Goal: Task Accomplishment & Management: Manage account settings

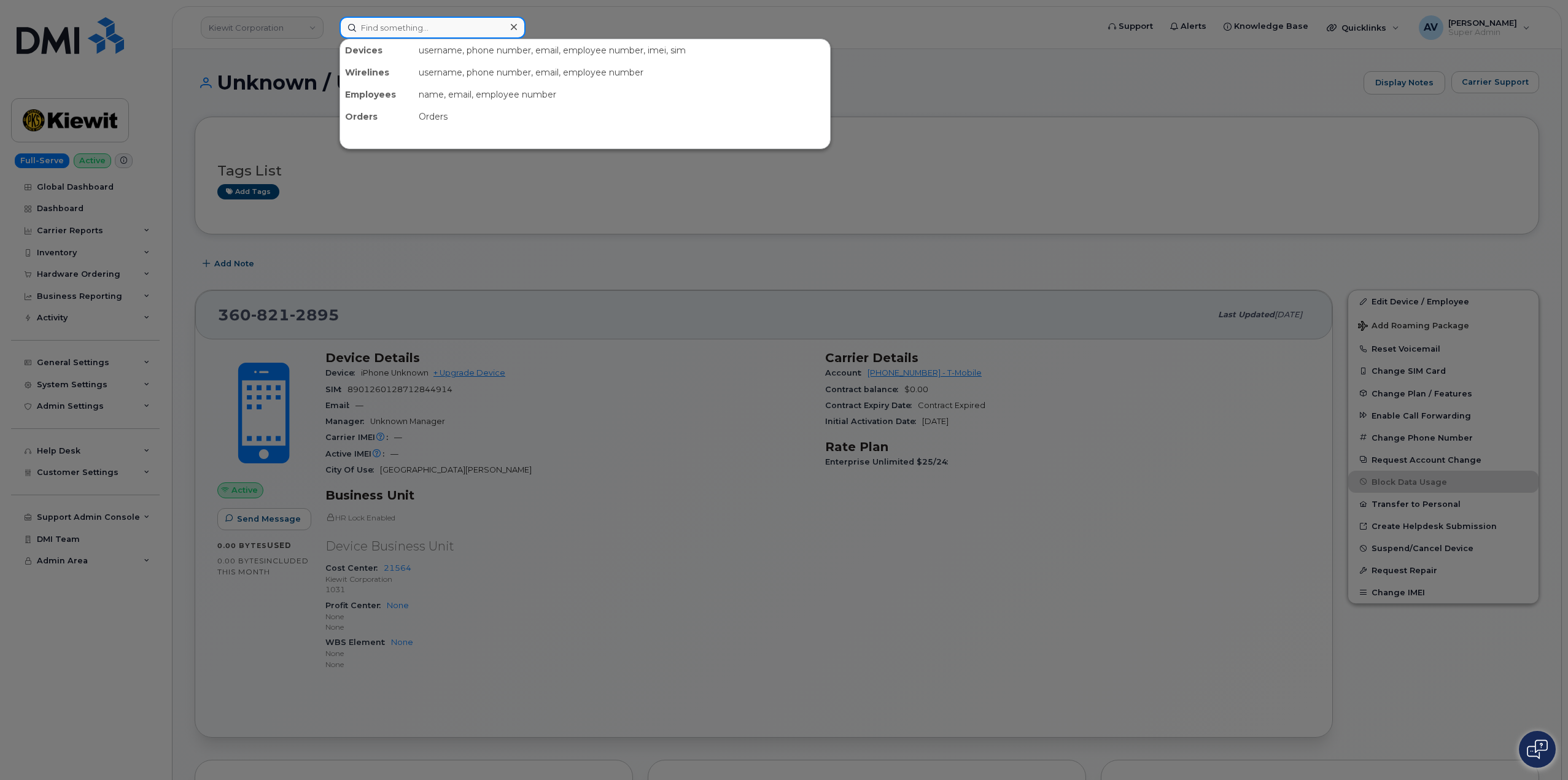
click at [445, 32] on input at bounding box center [432, 27] width 186 height 22
paste input "2363394832"
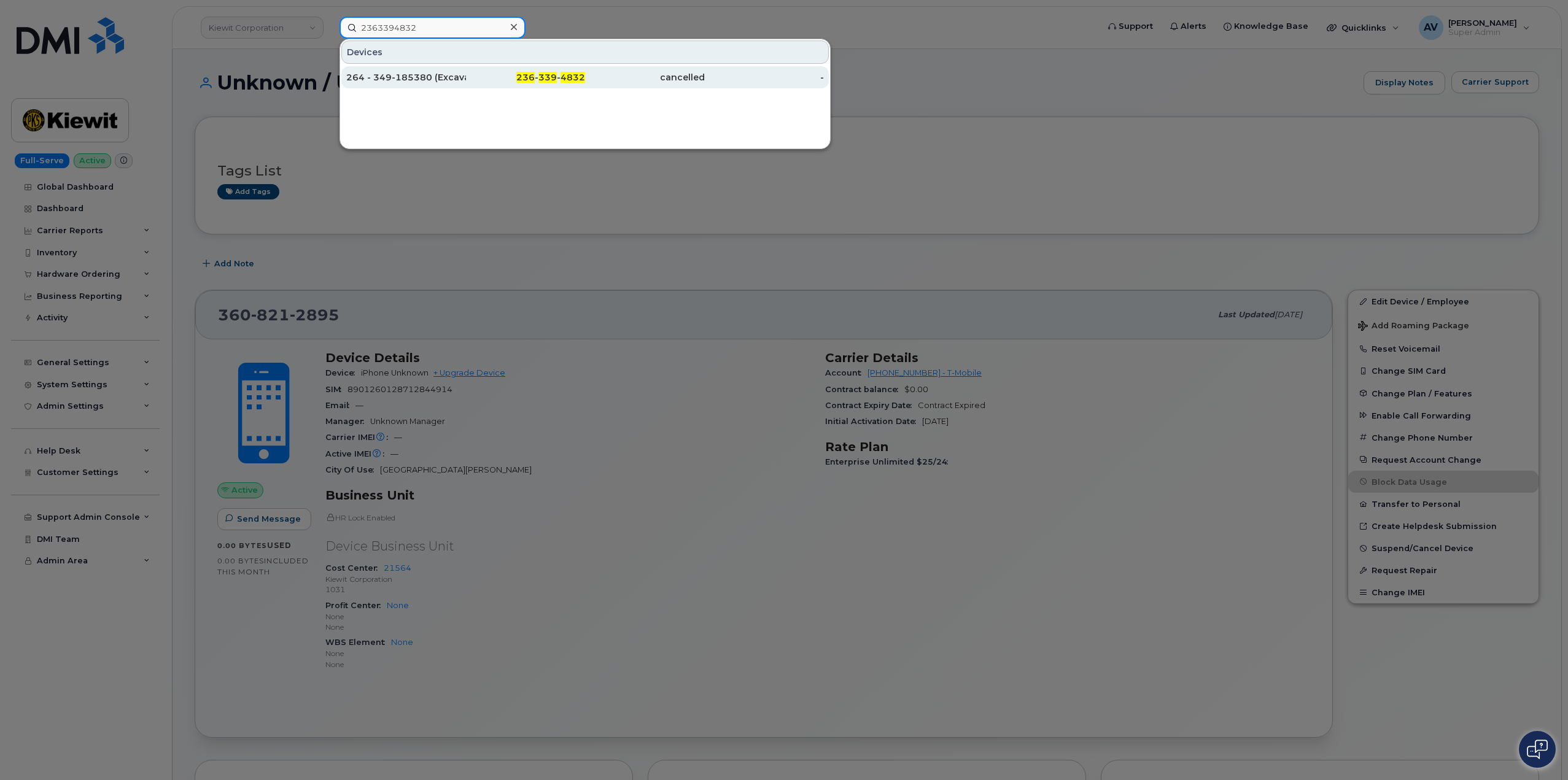
type input "2363394832"
click at [493, 79] on div "236 - 339 - 4832" at bounding box center [526, 77] width 120 height 12
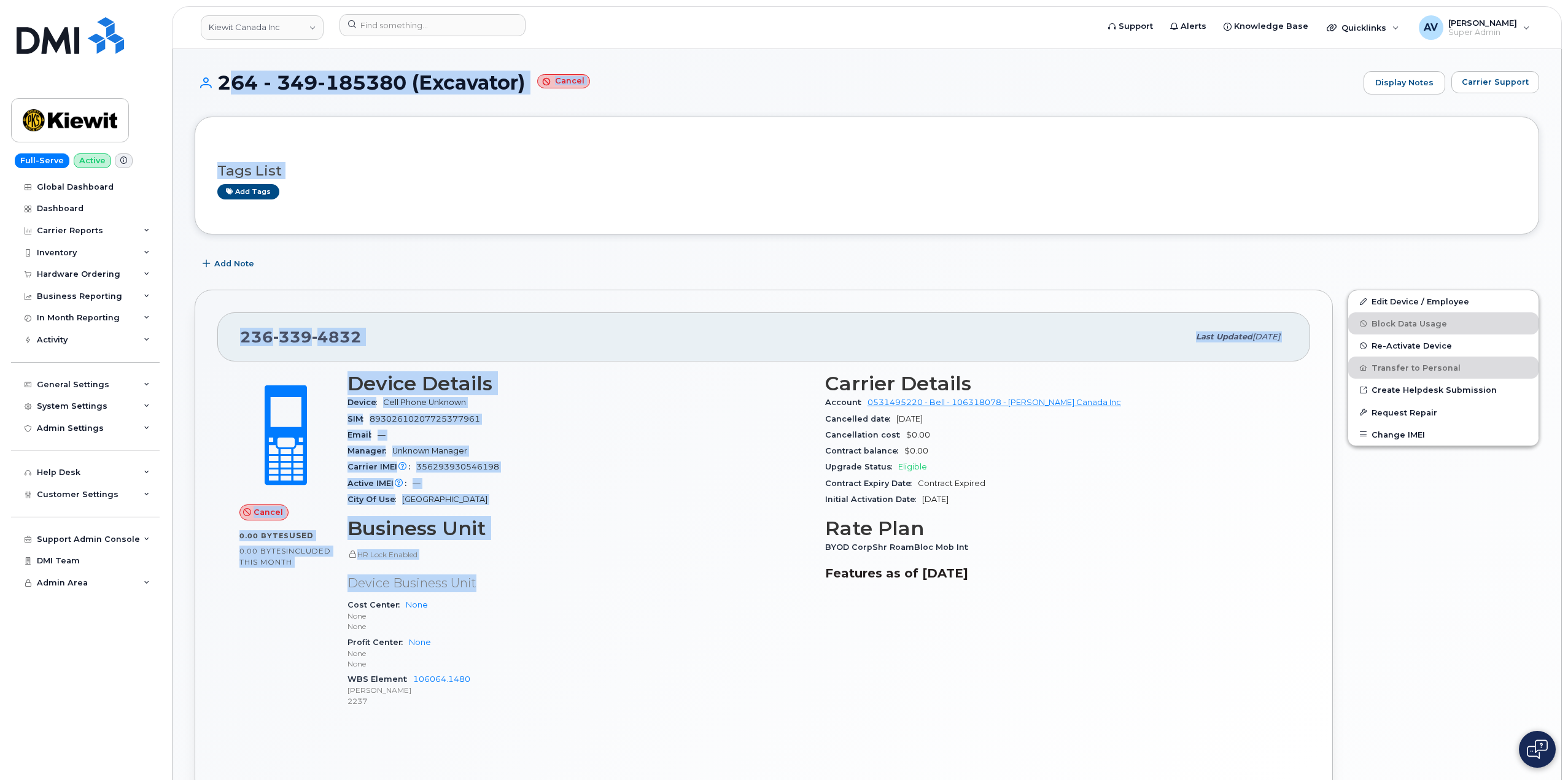
drag, startPoint x: 221, startPoint y: 79, endPoint x: 657, endPoint y: 584, distance: 667.2
click at [657, 584] on div "264 - 349-185380 (Excavator) Cancel Display Notes Carrier Support Tags List Add…" at bounding box center [866, 680] width 1389 height 1263
copy div "264 - 349-185380 (Excavator) Cancel Display Notes Carrier Support Tags List Add…"
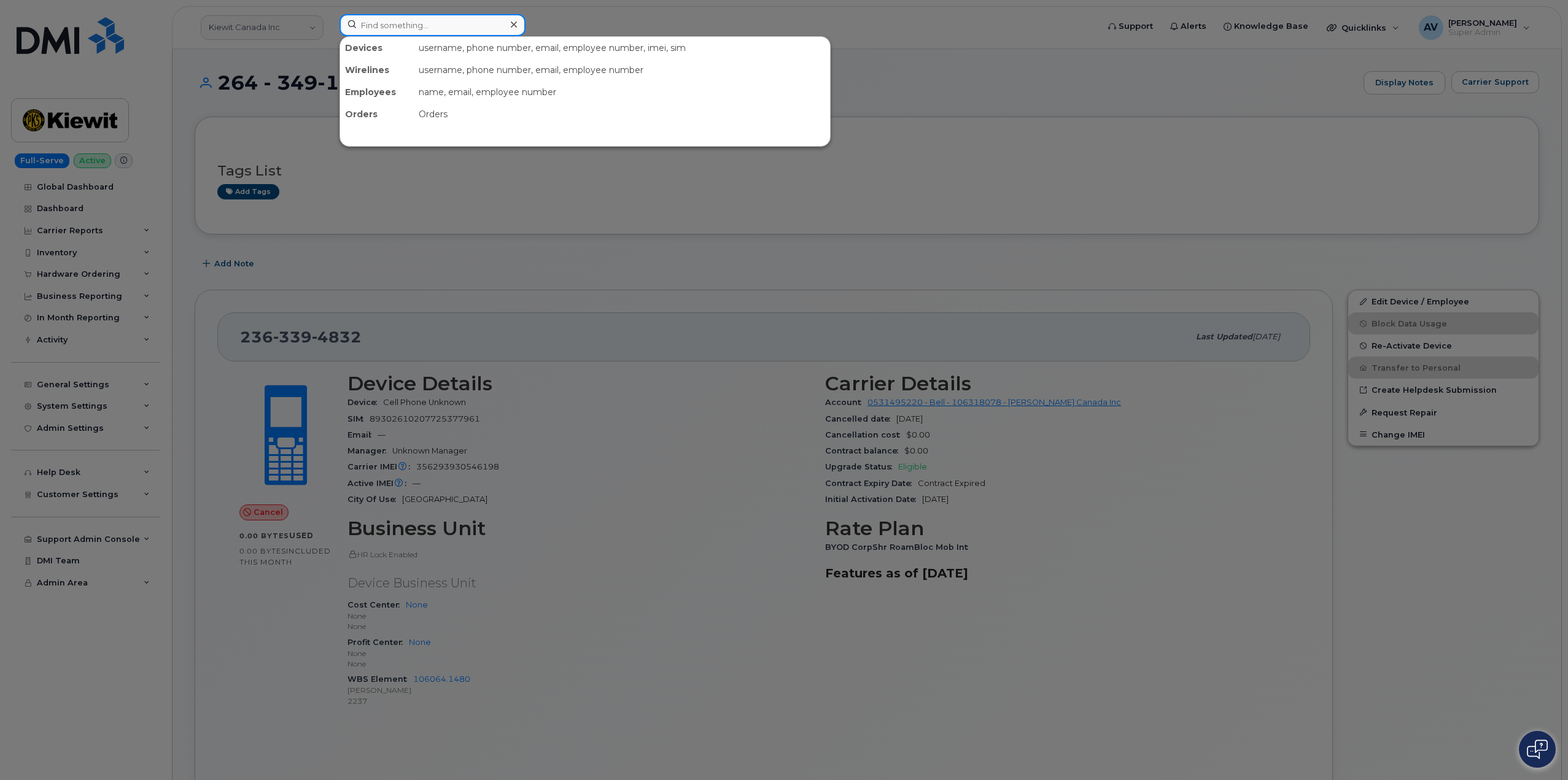
click at [431, 17] on input at bounding box center [432, 25] width 186 height 22
paste input "4036908392"
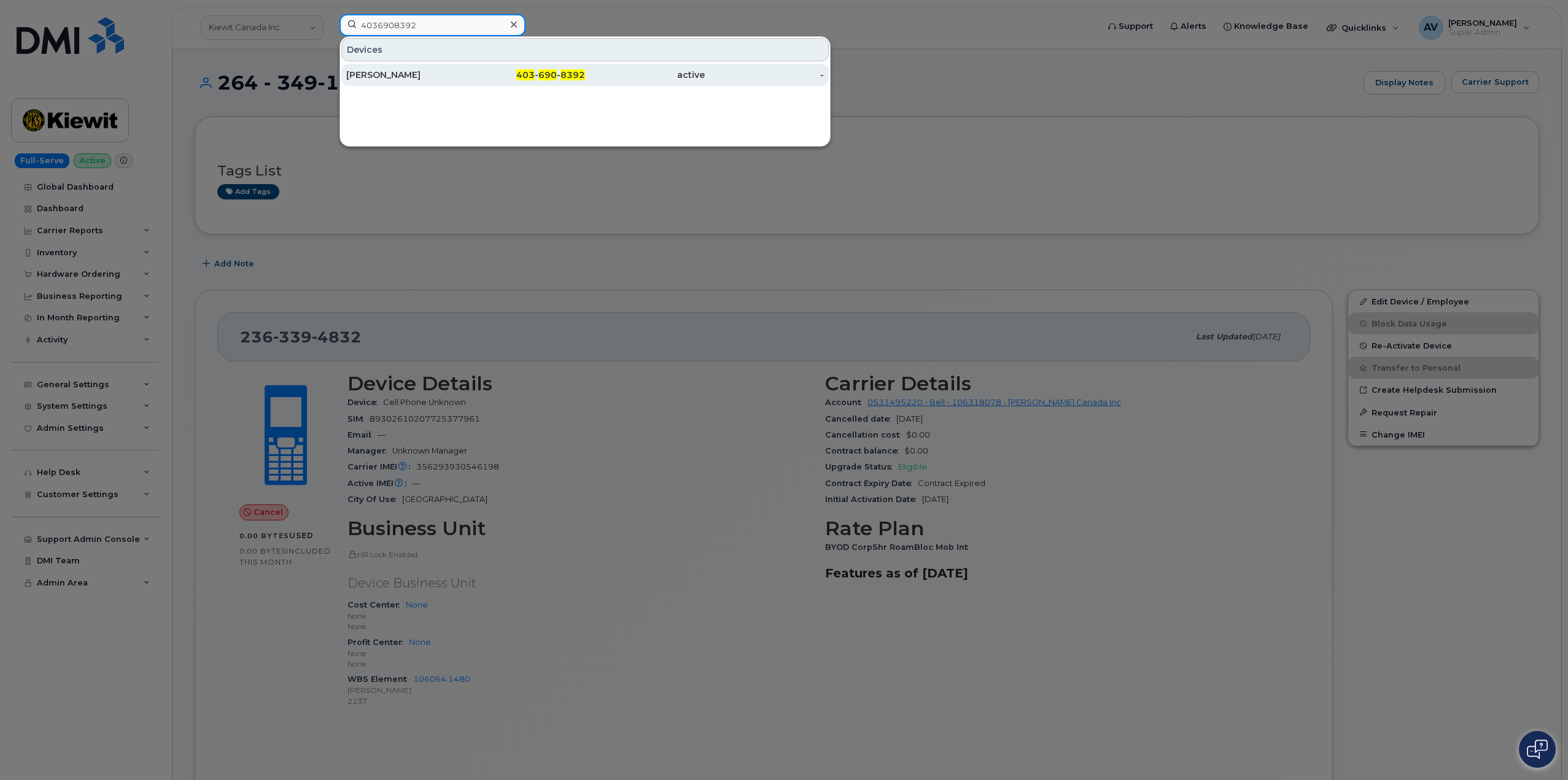
type input "4036908392"
click at [446, 74] on div "Jakub Boguski" at bounding box center [406, 75] width 120 height 12
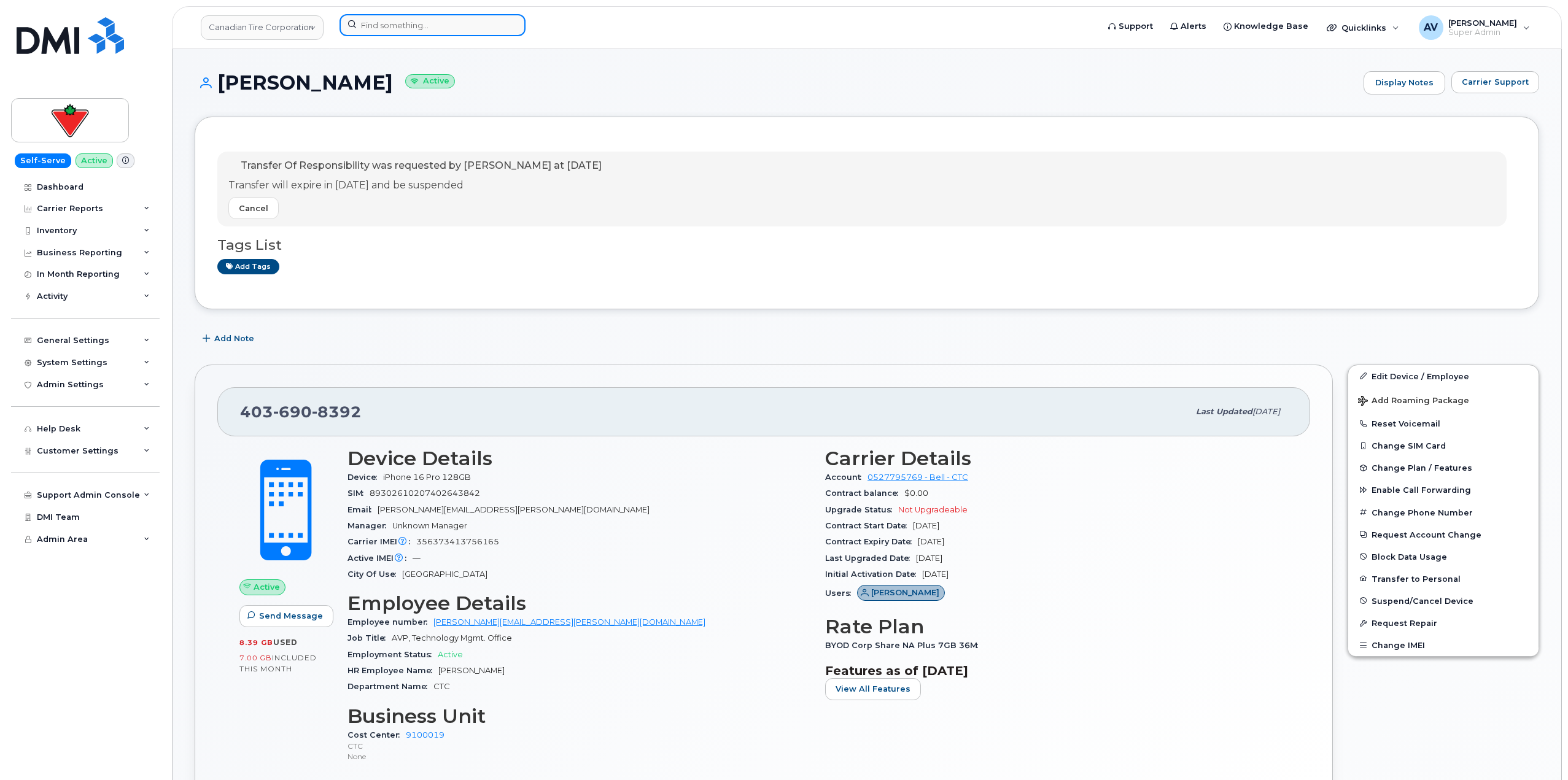
click at [437, 27] on input at bounding box center [432, 25] width 186 height 22
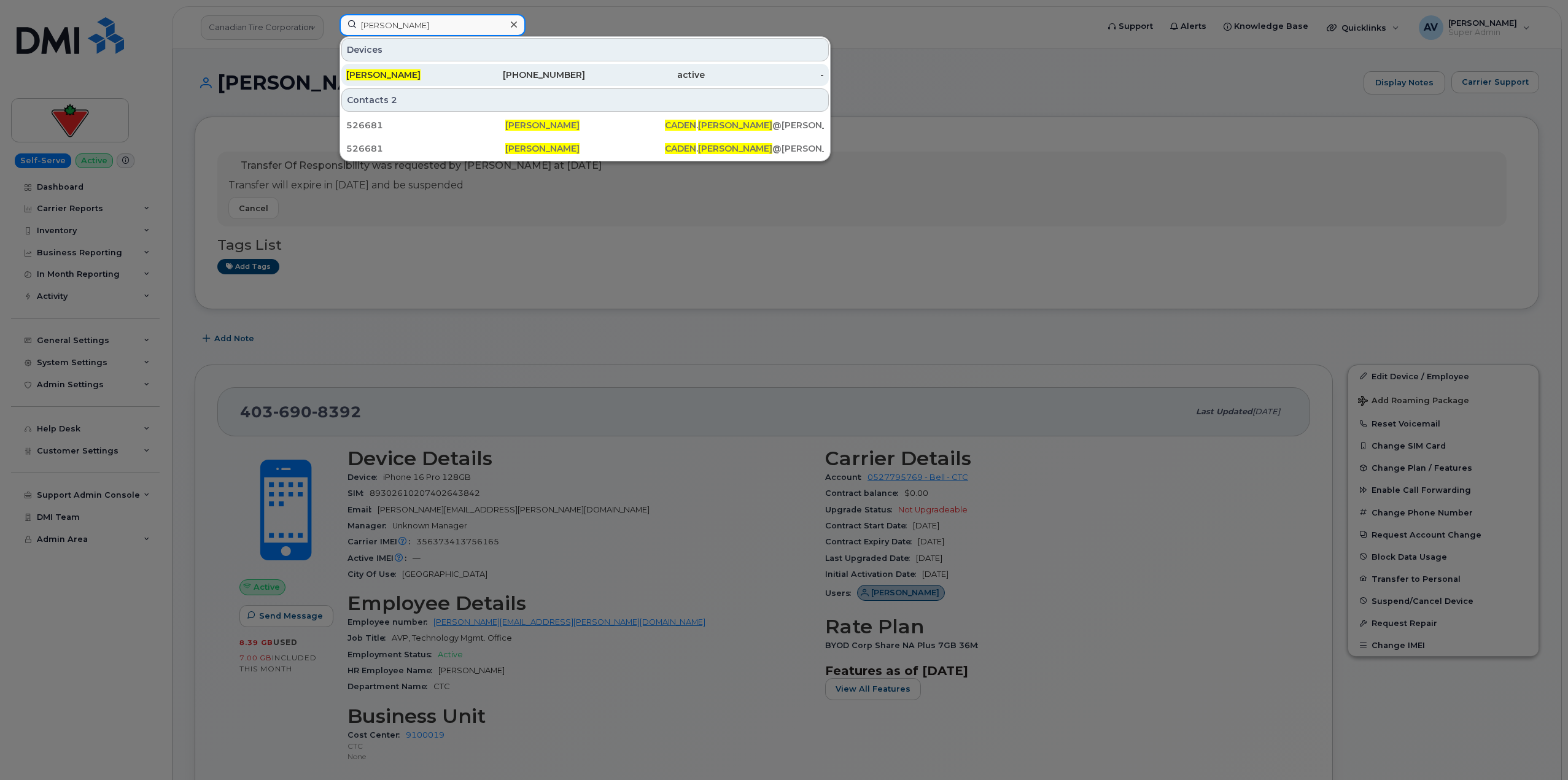
type input "caden hathaway"
click at [495, 71] on div "469-451-8647" at bounding box center [526, 75] width 120 height 12
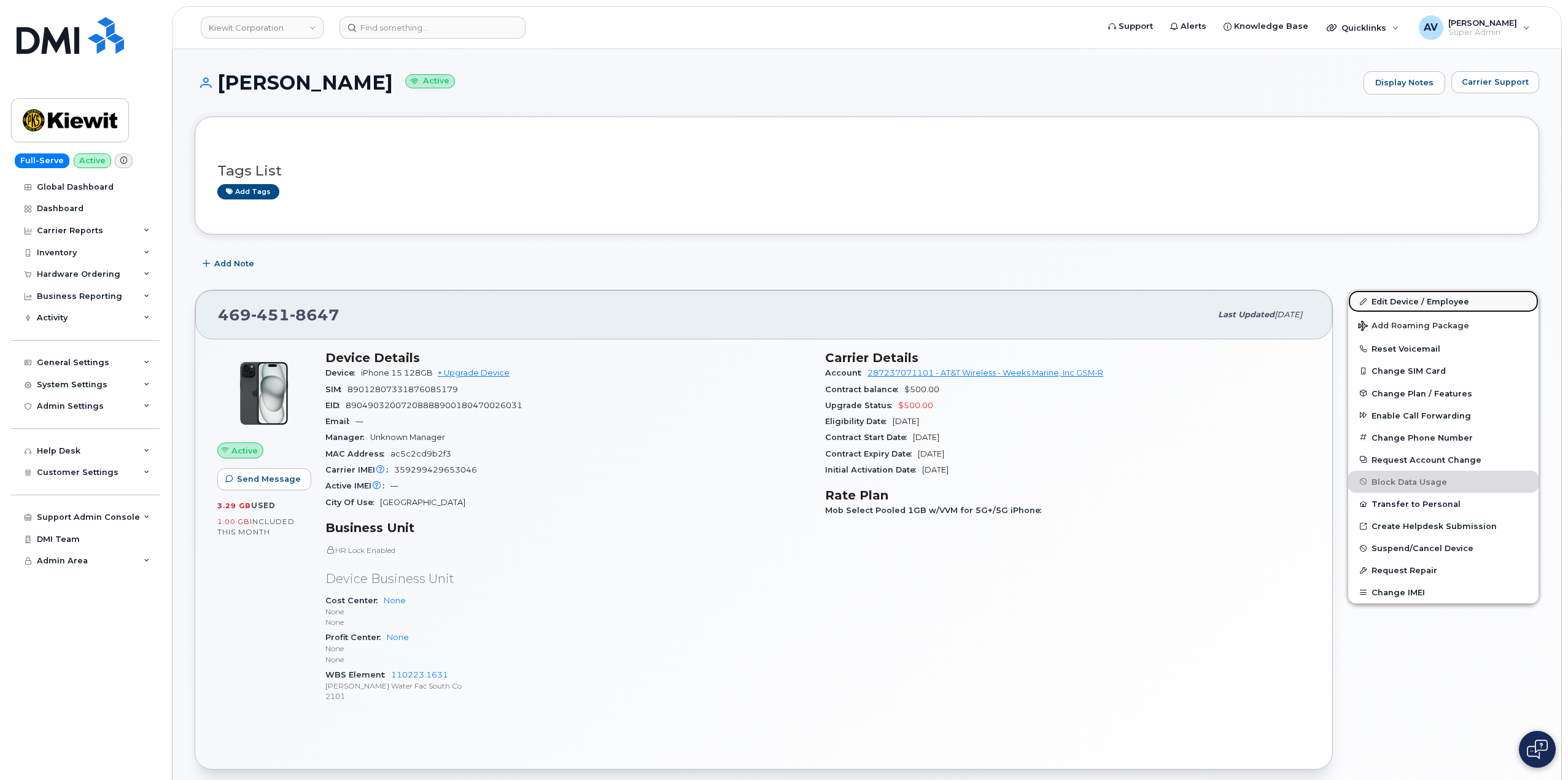
click at [1406, 302] on link "Edit Device / Employee" at bounding box center [1443, 301] width 190 height 22
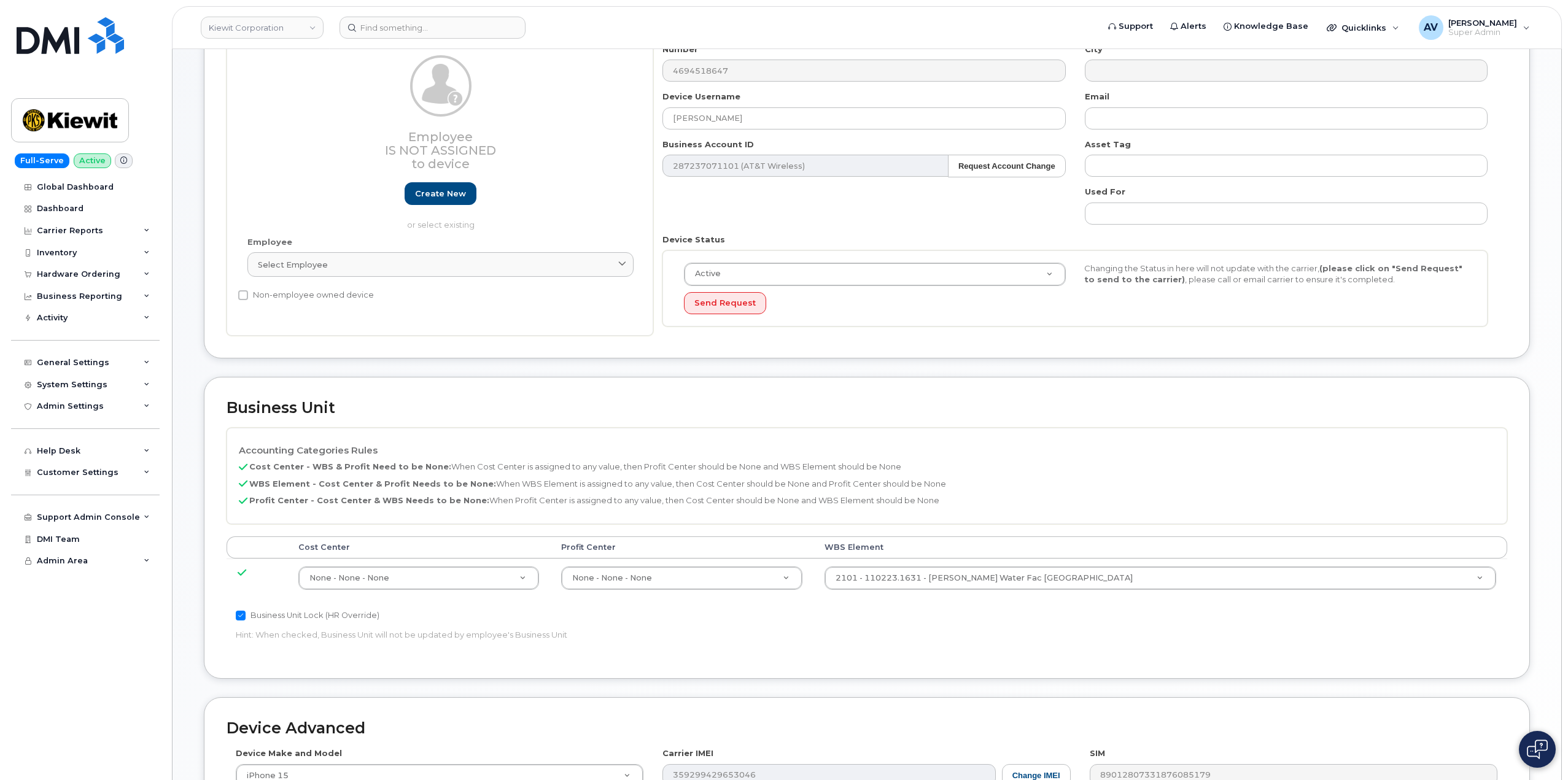
scroll to position [122, 0]
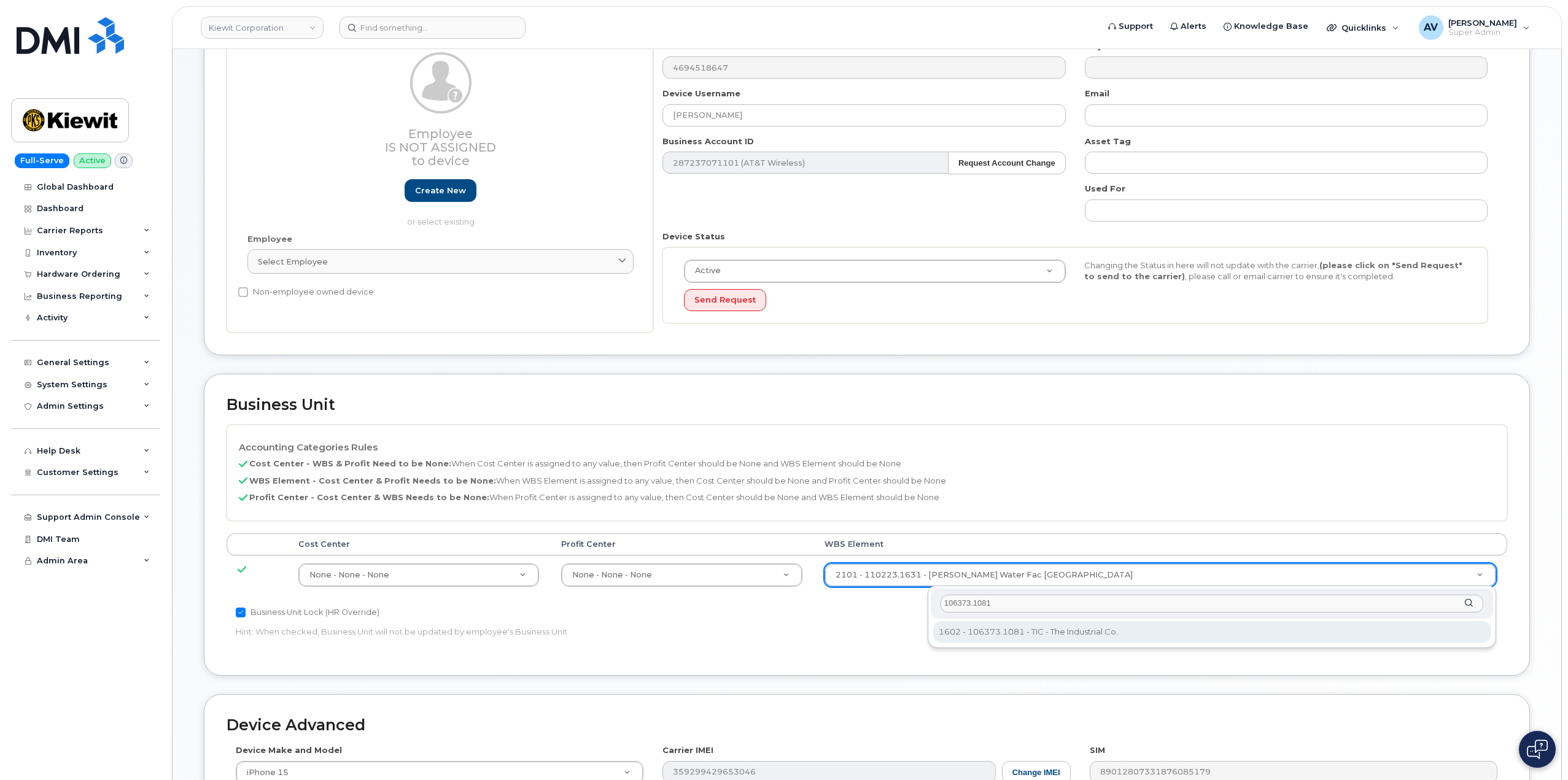
type input "106373.1081"
type input "35050978"
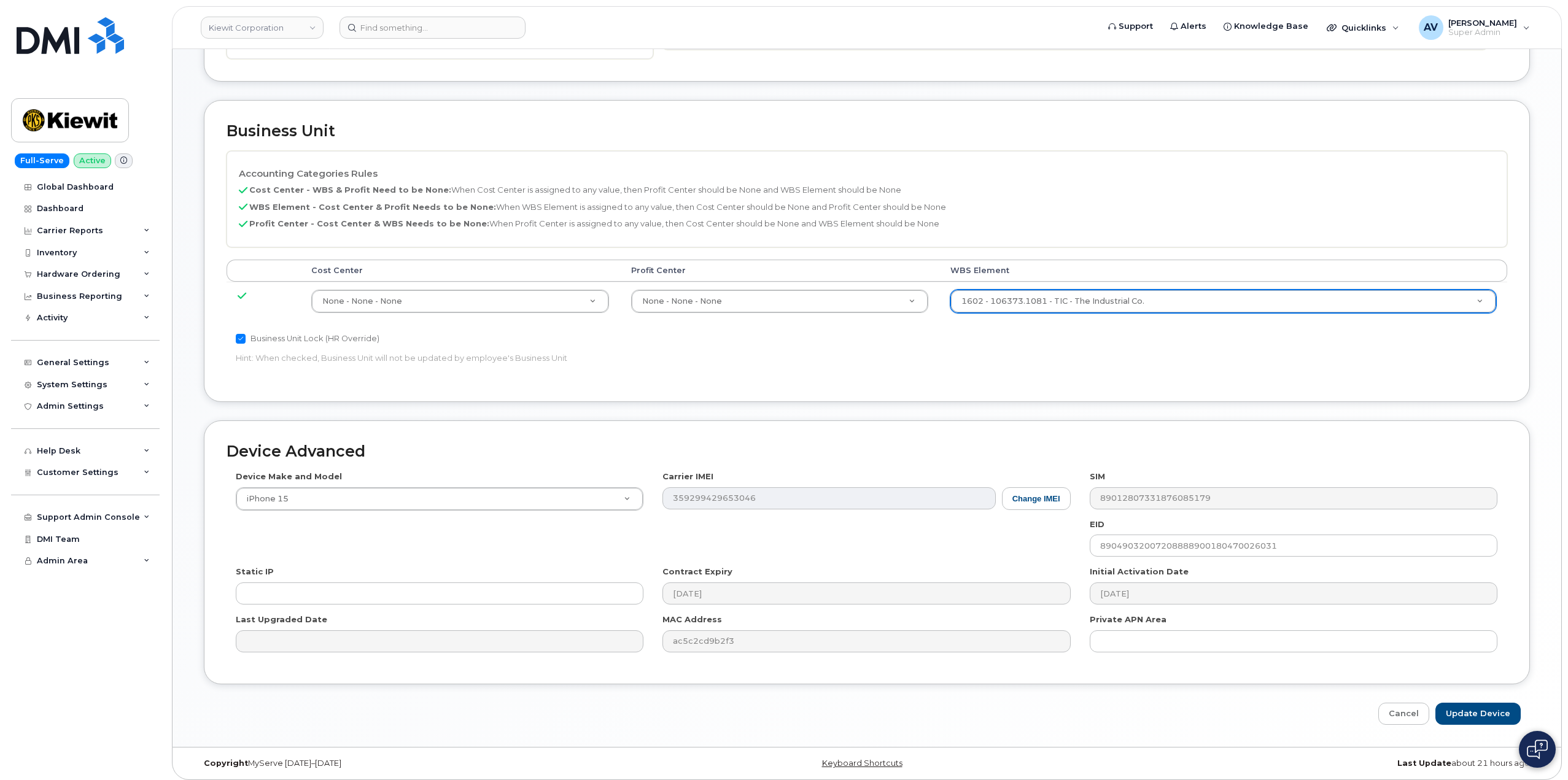
scroll to position [402, 0]
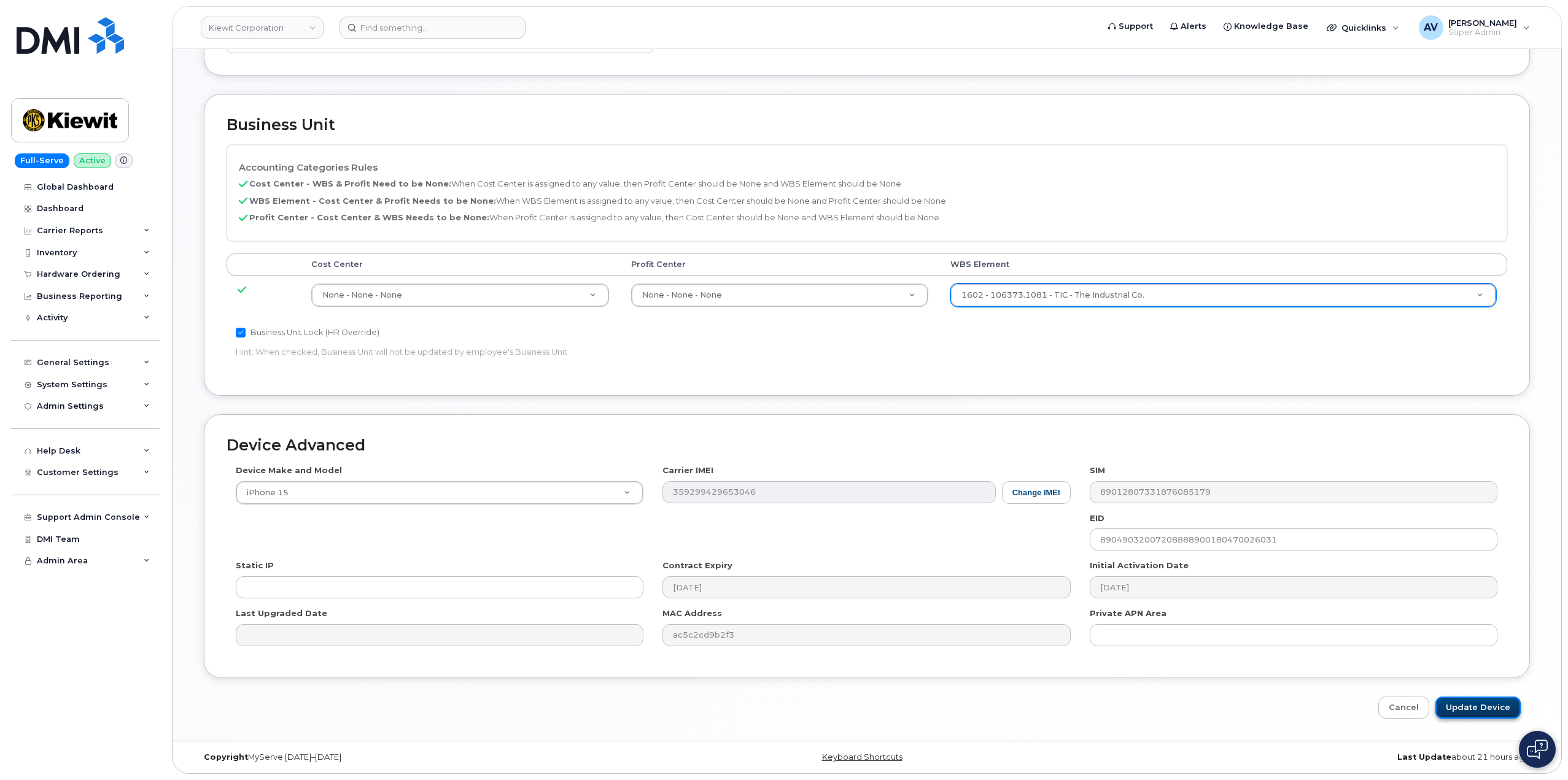
click at [1487, 705] on input "Update Device" at bounding box center [1478, 707] width 85 height 23
type input "Saving..."
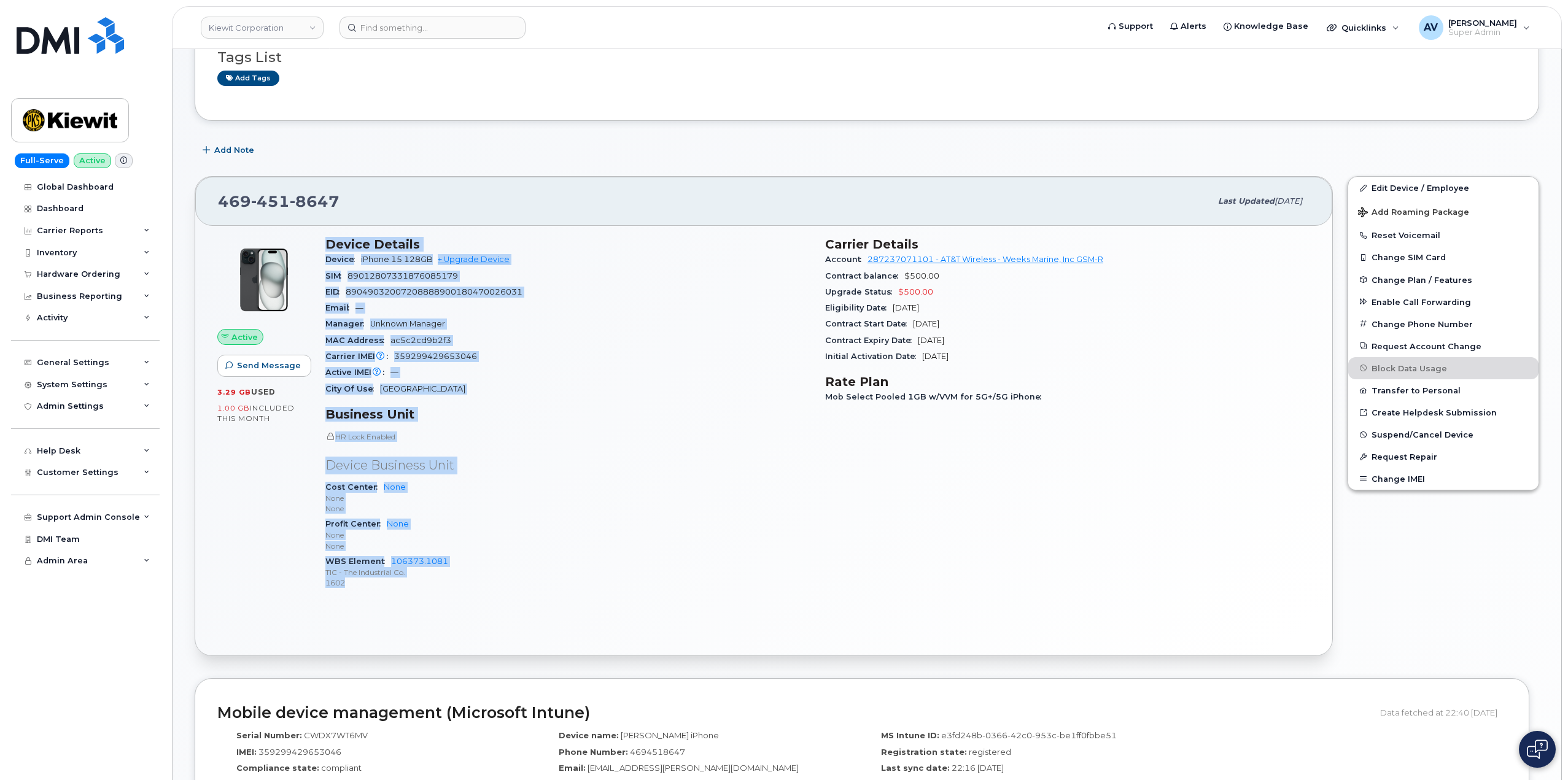
scroll to position [184, 0]
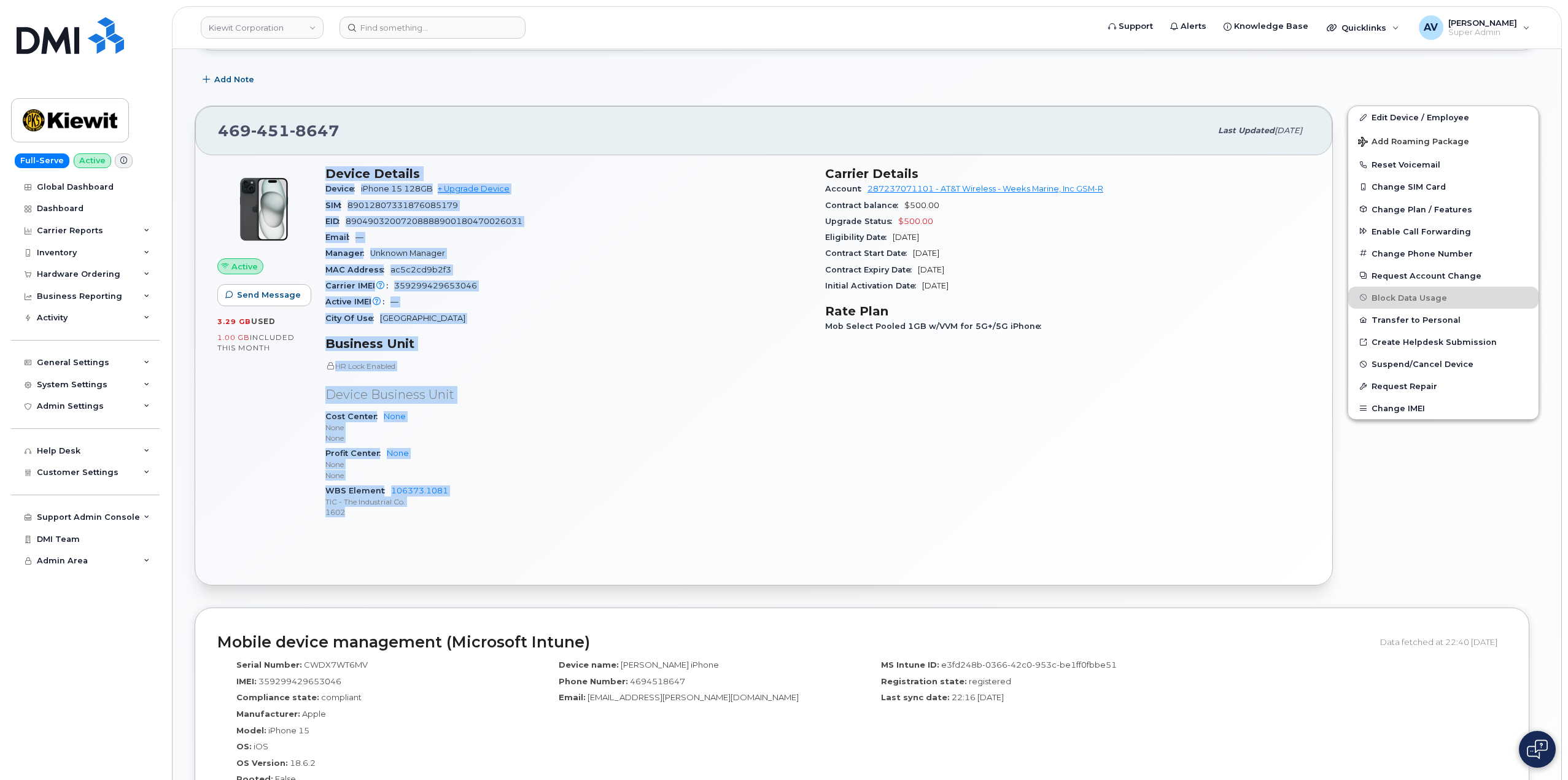
drag, startPoint x: 322, startPoint y: 354, endPoint x: 484, endPoint y: 534, distance: 242.2
click at [484, 534] on div "Device Details Device iPhone 15 128GB + Upgrade Device SIM [TECHNICAL_ID] EID 8…" at bounding box center [568, 348] width 500 height 378
copy div "Device Details Device iPhone 15 128GB + Upgrade Device SIM [TECHNICAL_ID] EID 8…"
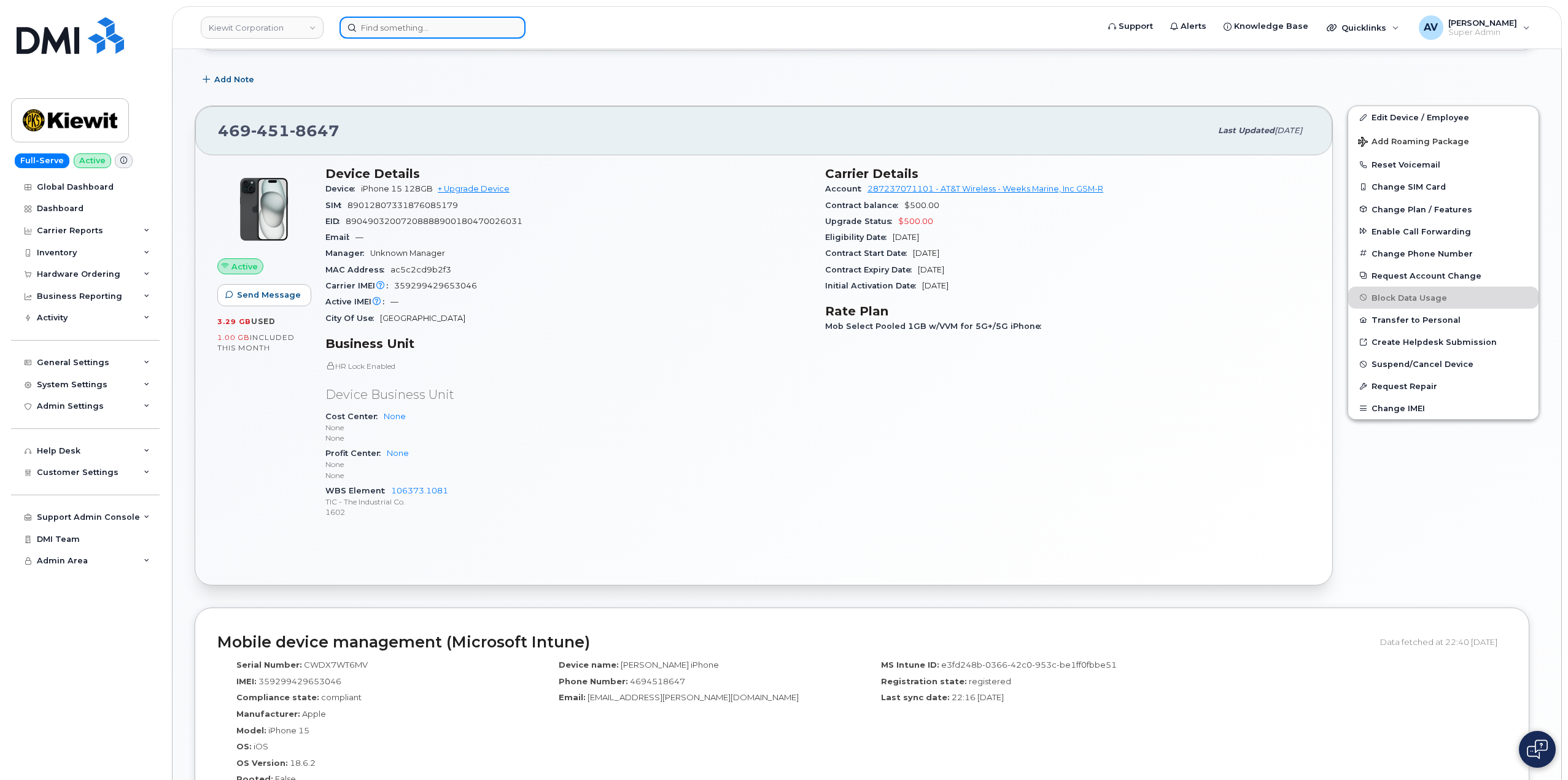
click at [395, 27] on input at bounding box center [432, 27] width 186 height 22
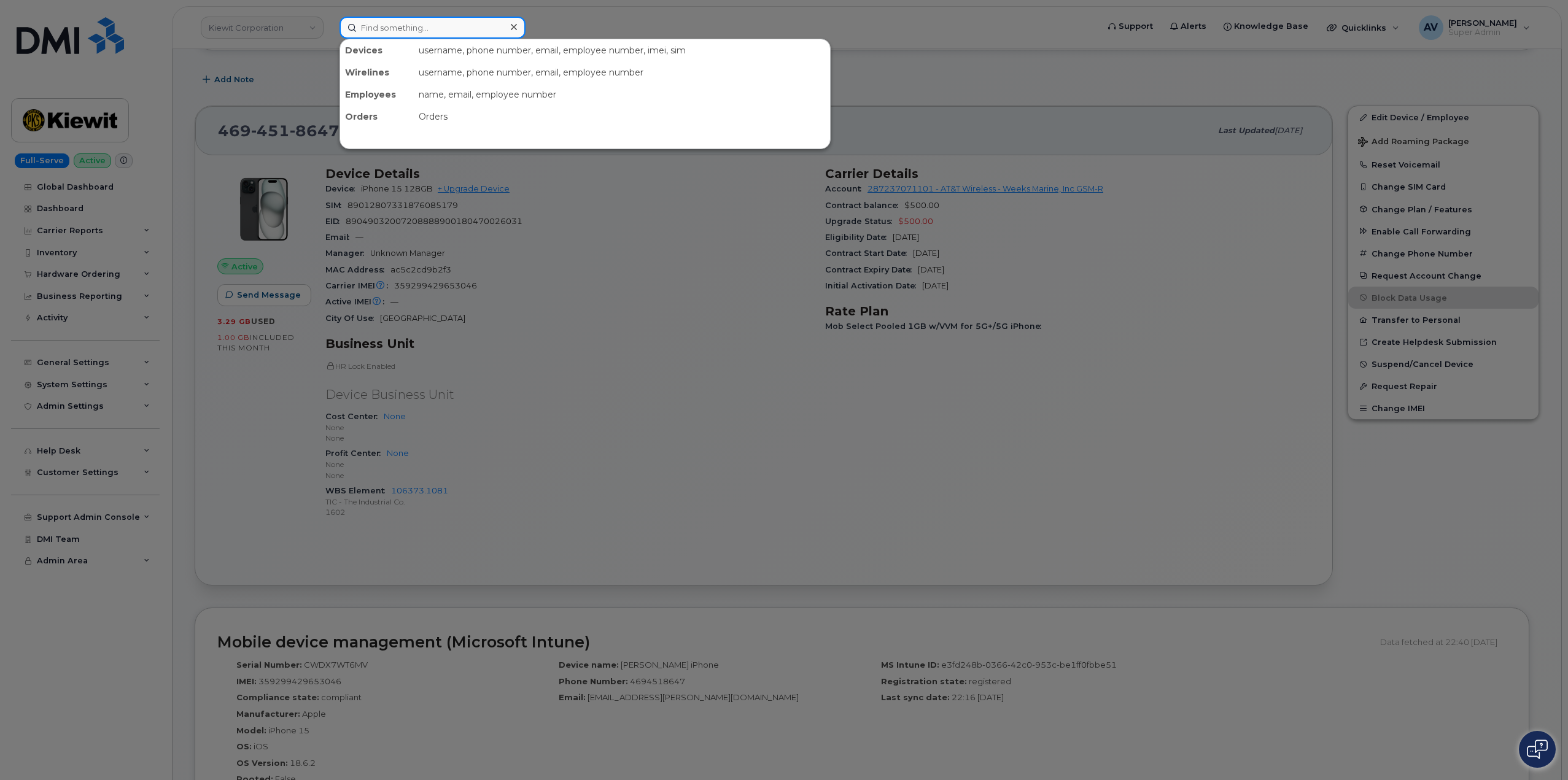
paste input "8649917666"
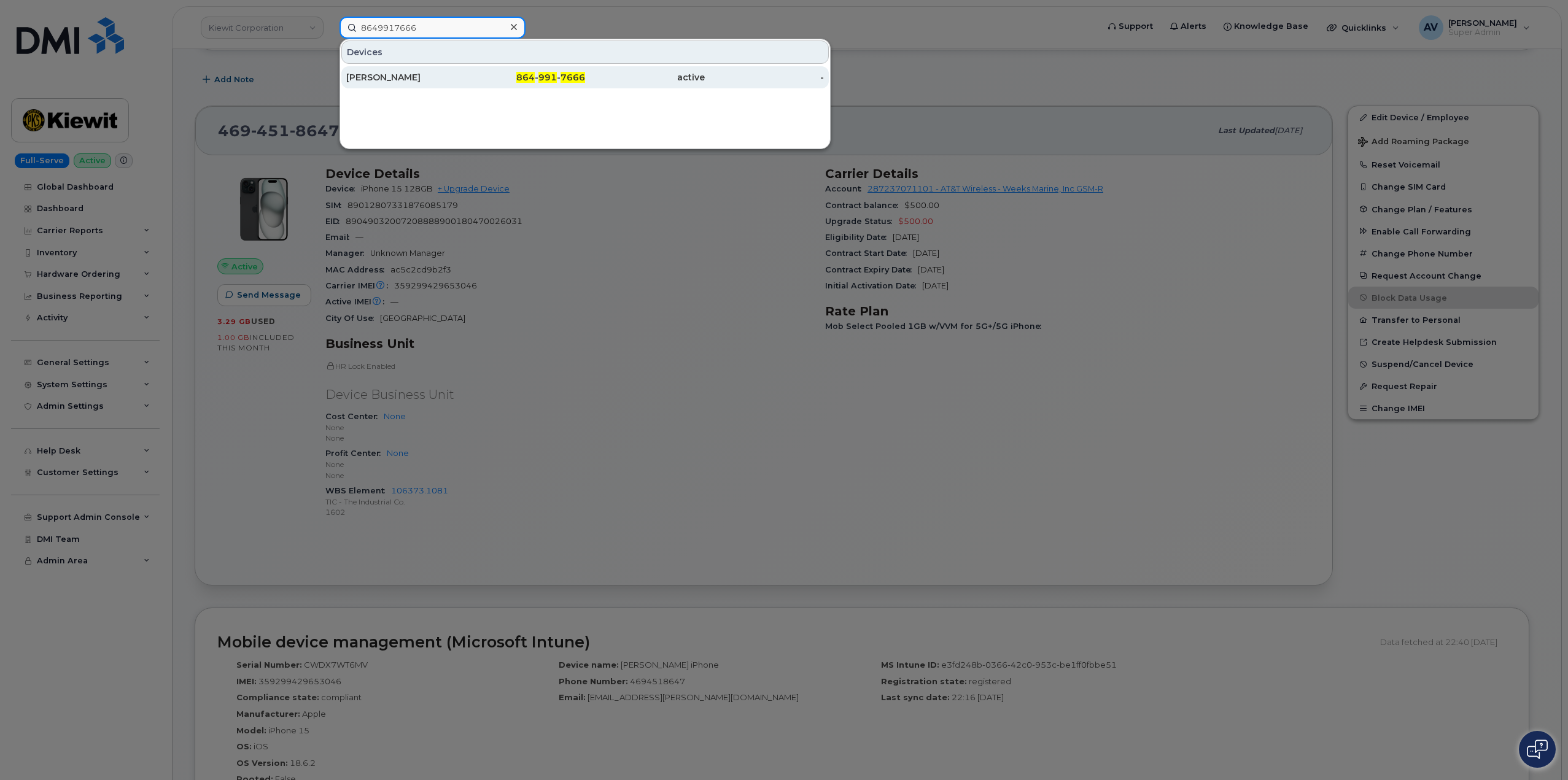
type input "8649917666"
click at [483, 79] on div "864 - 991 - 7666" at bounding box center [526, 77] width 120 height 12
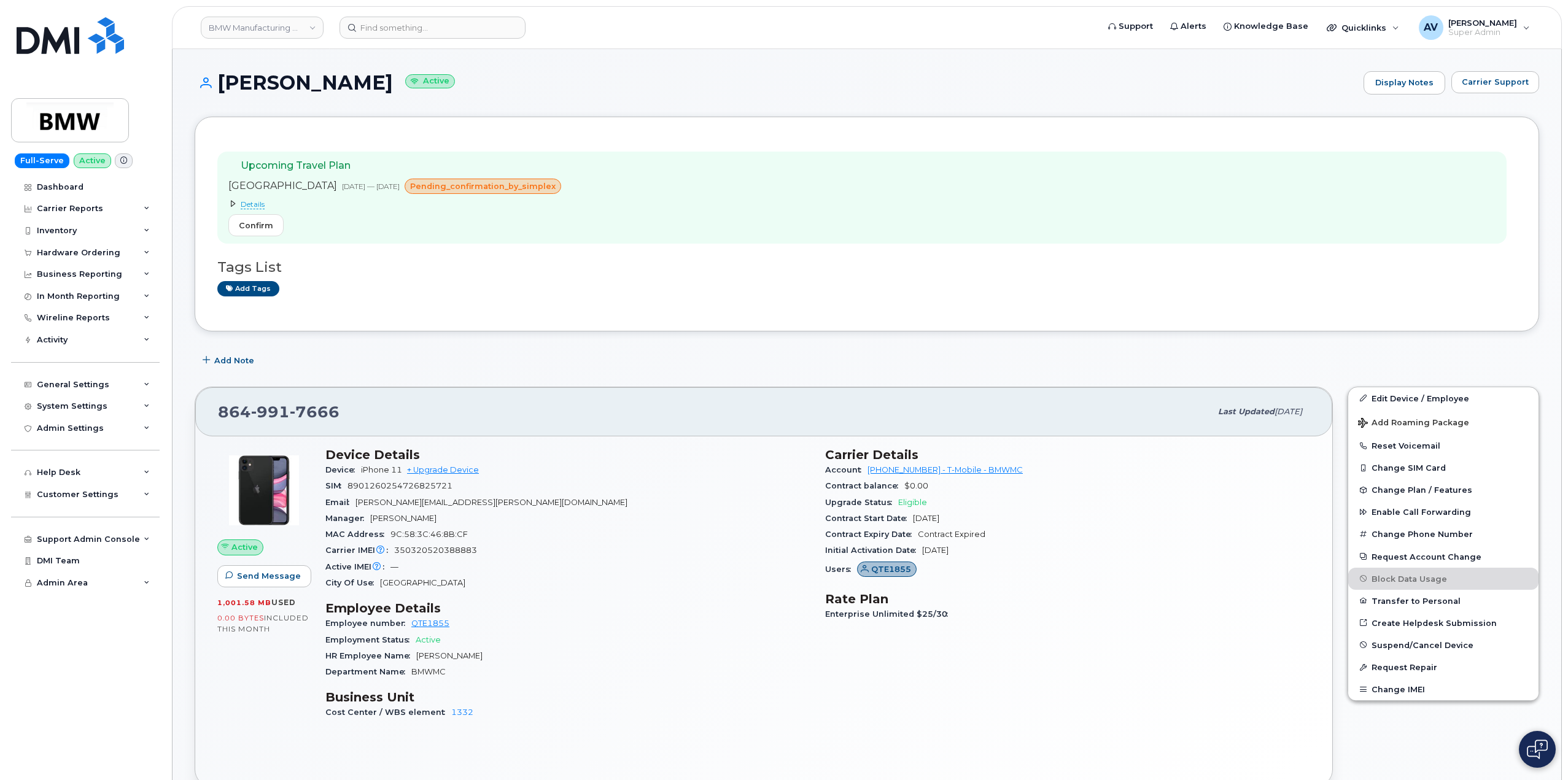
drag, startPoint x: 220, startPoint y: 83, endPoint x: 428, endPoint y: 85, distance: 208.0
click at [428, 85] on h1 "Brandon Underwood Active" at bounding box center [776, 83] width 1163 height 22
copy h1 "Brandon Underwood"
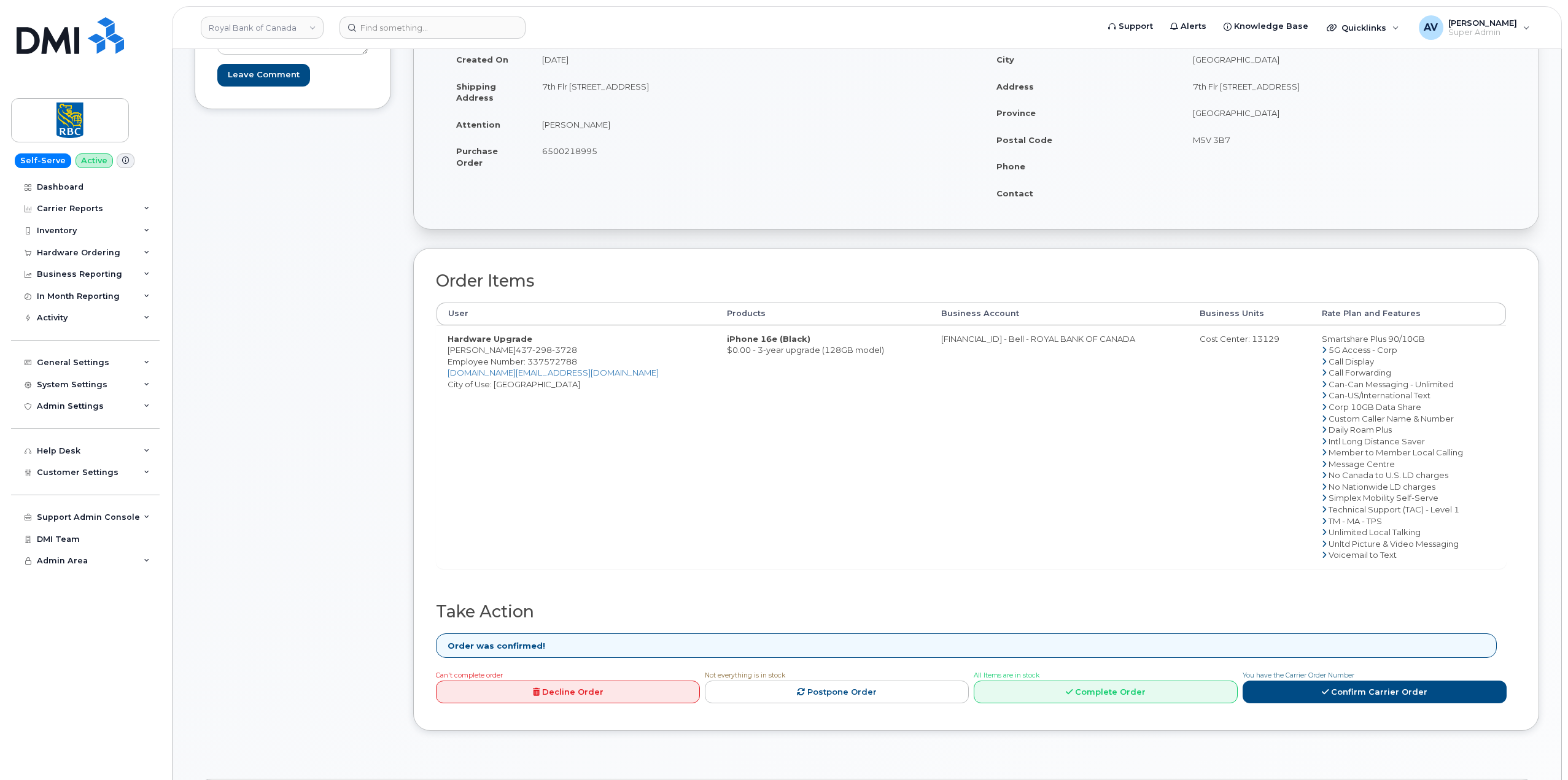
scroll to position [307, 0]
